Goal: Information Seeking & Learning: Learn about a topic

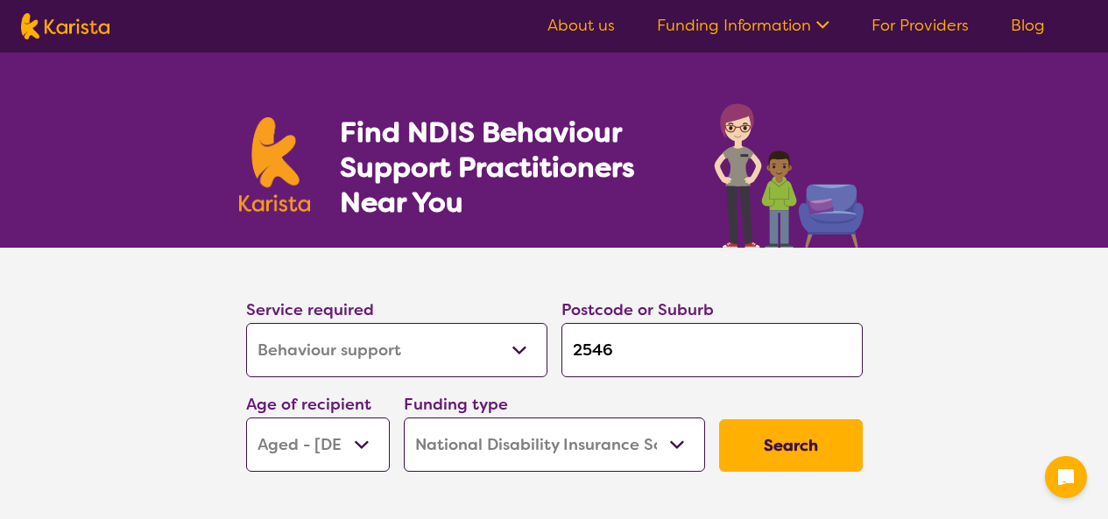
select select "Behaviour support"
select select "AG"
select select "NDIS"
select select "Behaviour support"
select select "AG"
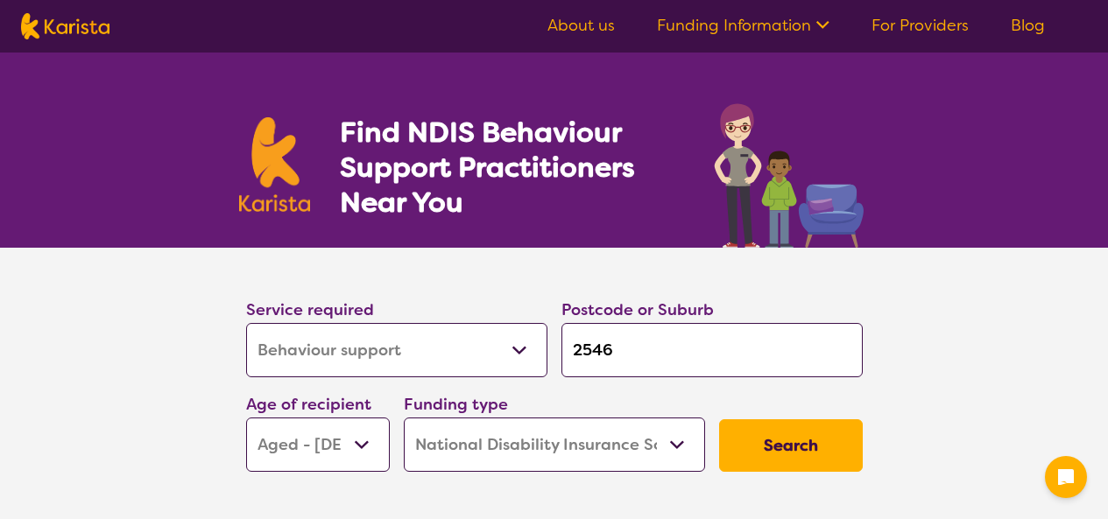
select select "NDIS"
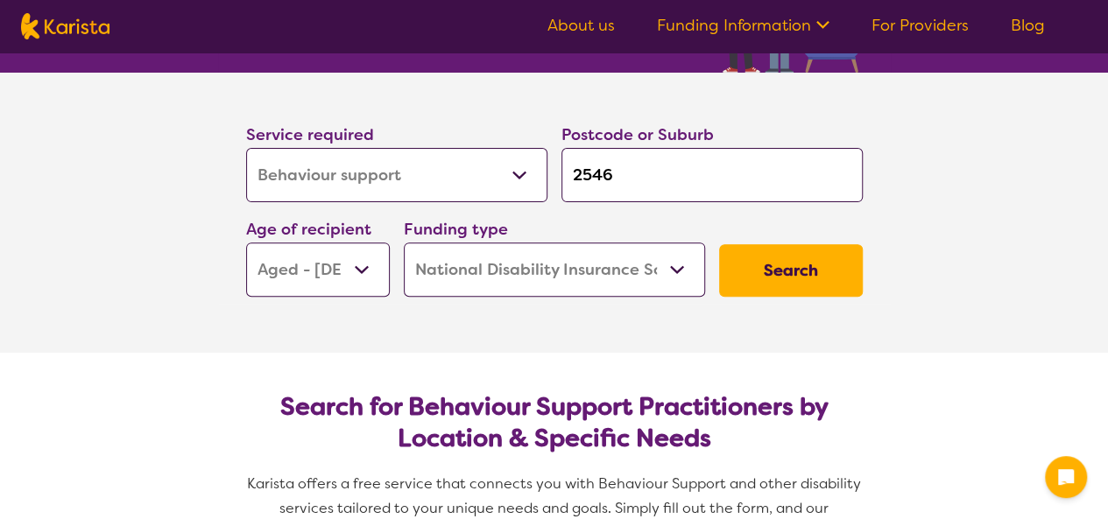
click at [337, 281] on select "Early Childhood - 0 to 9 Child - 10 to 11 Adolescent - 12 to 17 Adult - 18 to 6…" at bounding box center [318, 270] width 144 height 54
click at [336, 281] on select "Early Childhood - 0 to 9 Child - 10 to 11 Adolescent - 12 to 17 Adult - 18 to 6…" at bounding box center [318, 270] width 144 height 54
click at [788, 284] on button "Search" at bounding box center [791, 270] width 144 height 53
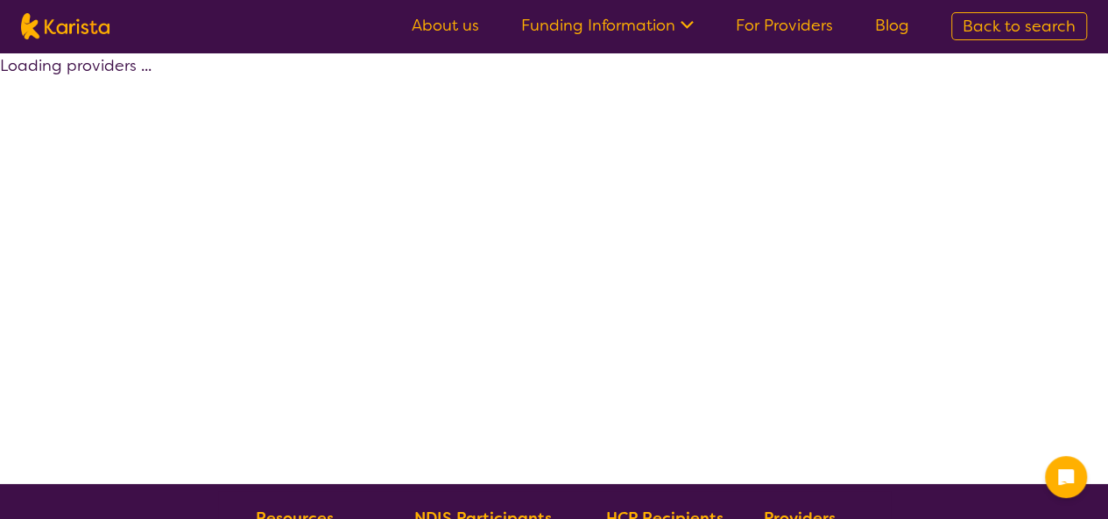
select select "by_score"
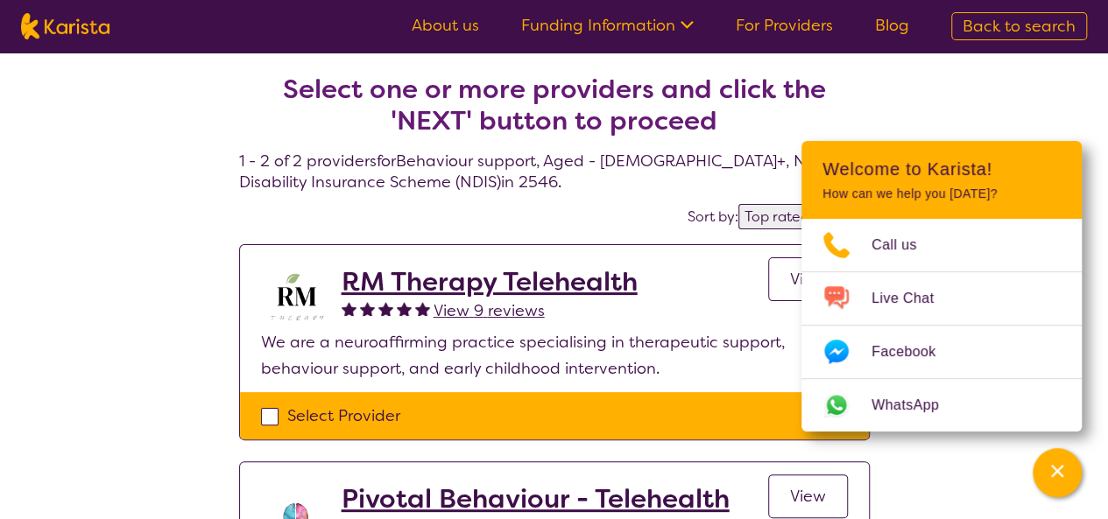
select select "Behaviour support"
select select "AG"
select select "NDIS"
select select "Behaviour support"
select select "AG"
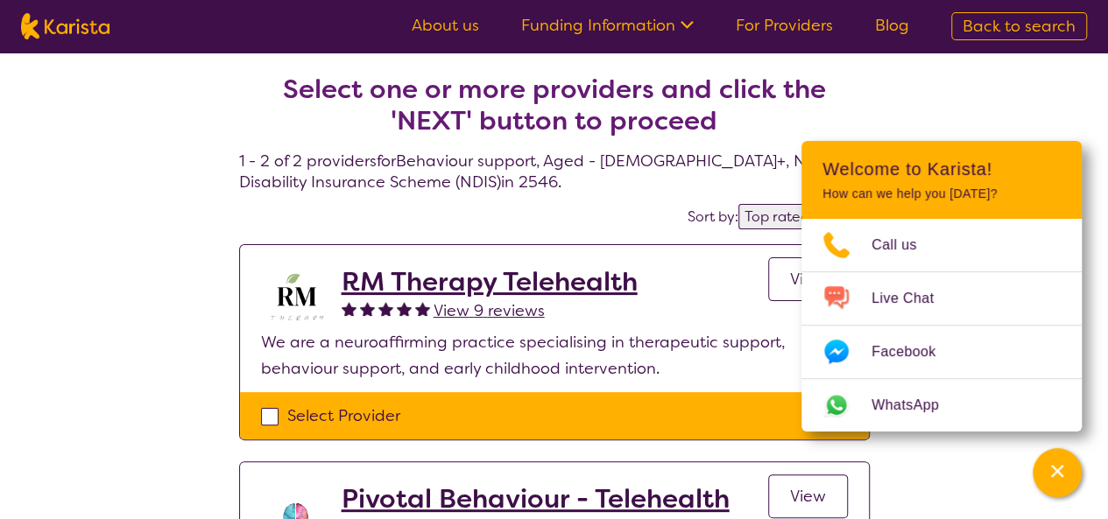
select select "NDIS"
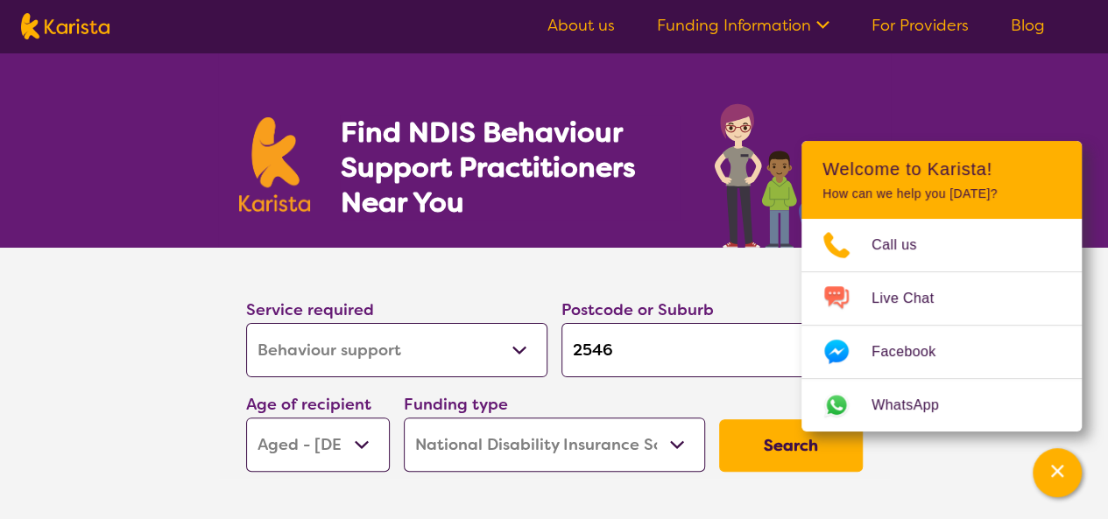
click at [727, 434] on button "Search" at bounding box center [791, 446] width 144 height 53
select select "by_score"
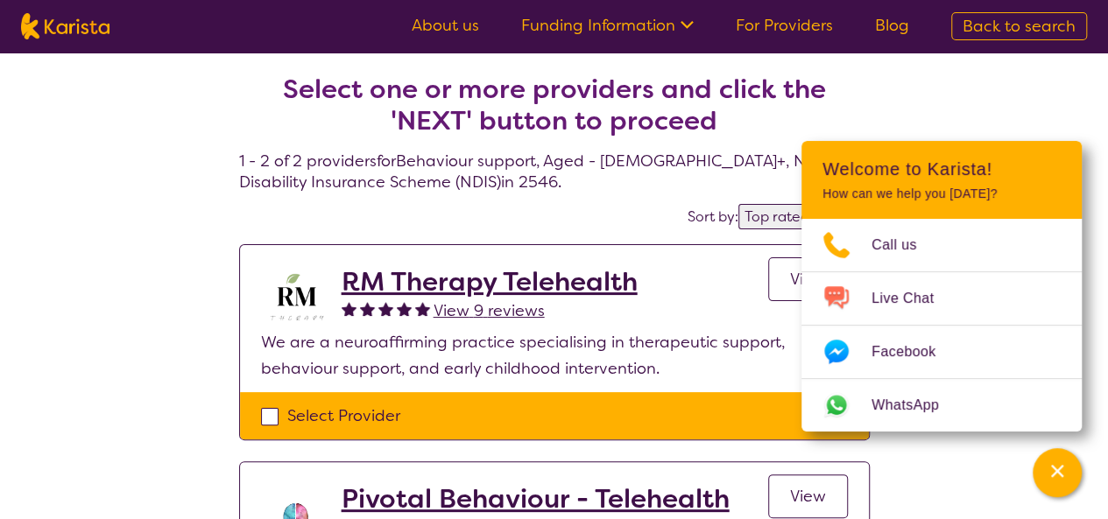
click at [913, 88] on div "Select one or more providers and click the 'NEXT' button to proceed 1 - 2 of 2 …" at bounding box center [554, 390] width 1108 height 675
select select "Behaviour support"
select select "AG"
select select "NDIS"
select select "Behaviour support"
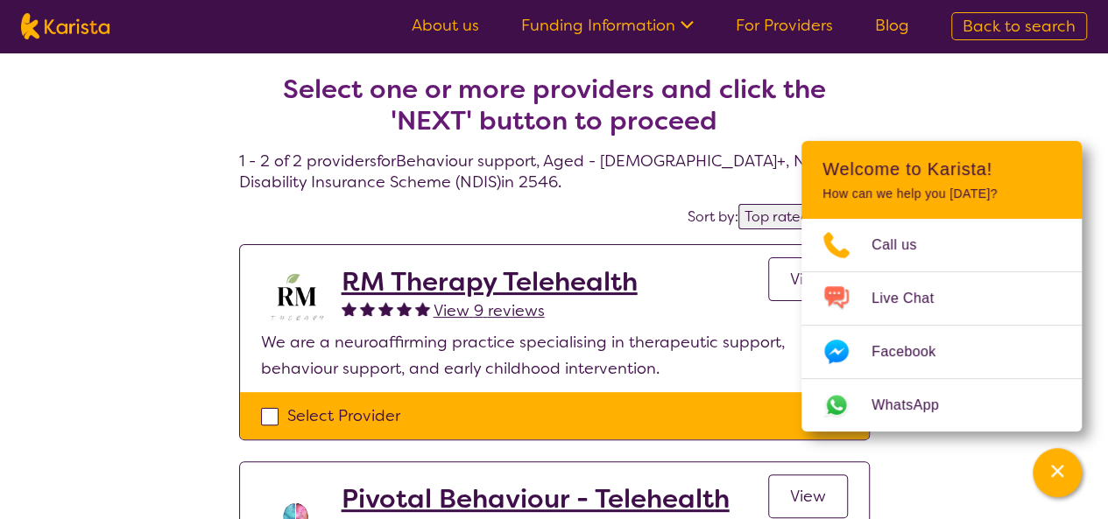
select select "AG"
select select "NDIS"
